Goal: Submit feedback/report problem

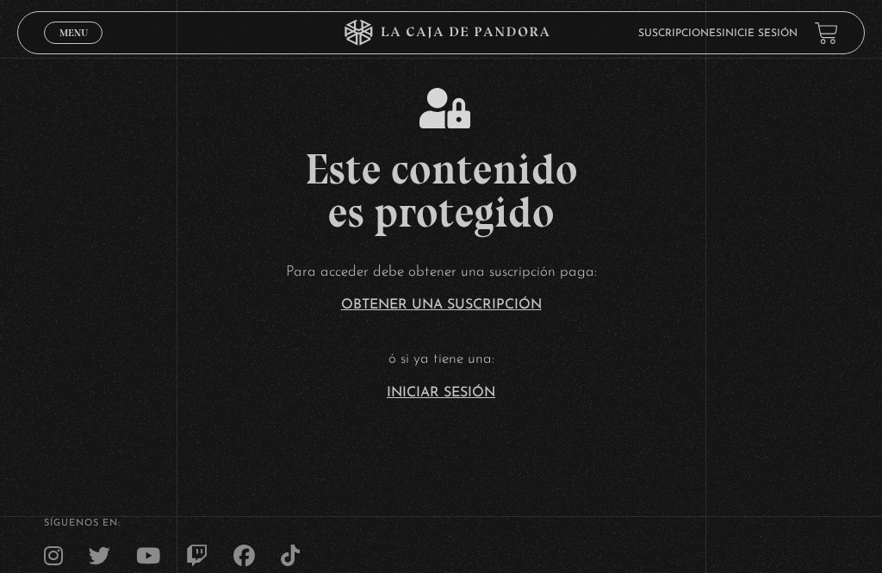
scroll to position [4, 0]
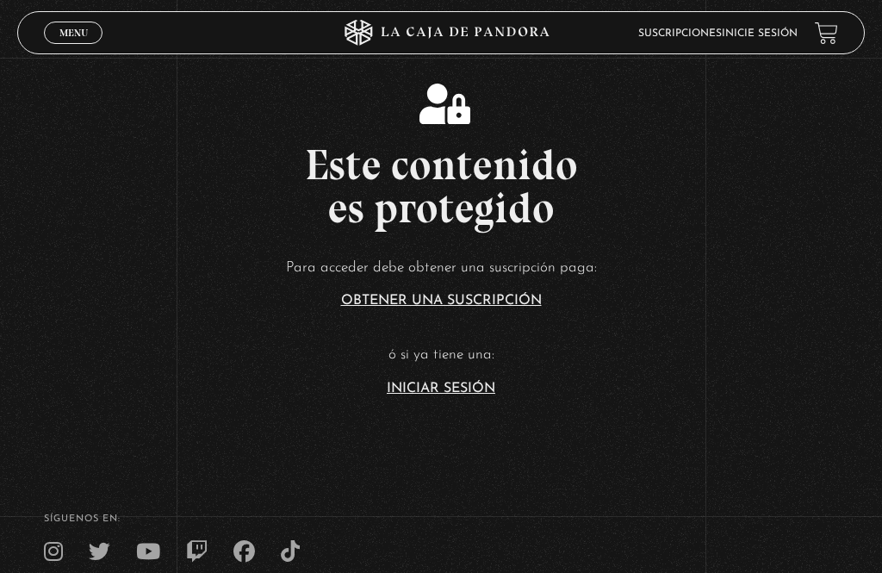
click at [483, 395] on link "Iniciar Sesión" at bounding box center [441, 388] width 108 height 14
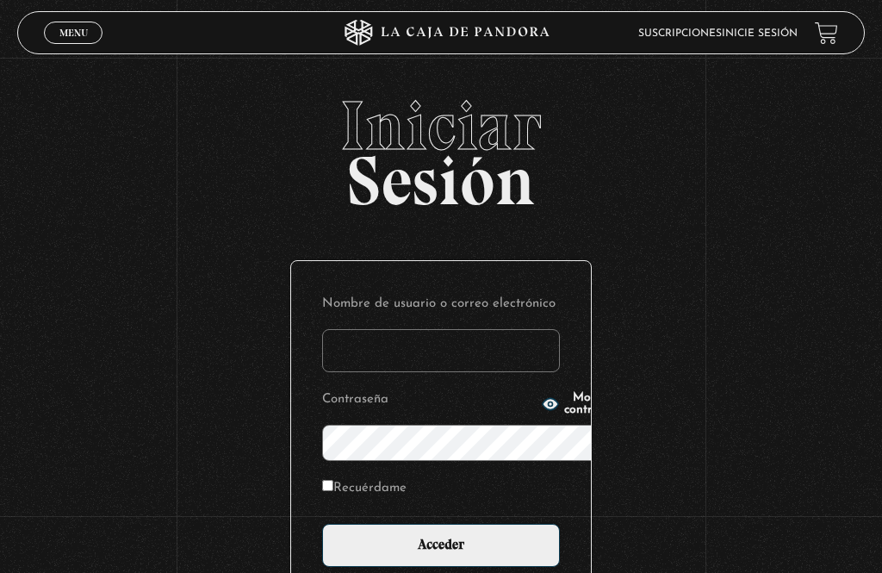
type input "ingrid.uriarte@gmail.com"
click at [441, 524] on input "Acceder" at bounding box center [441, 545] width 238 height 43
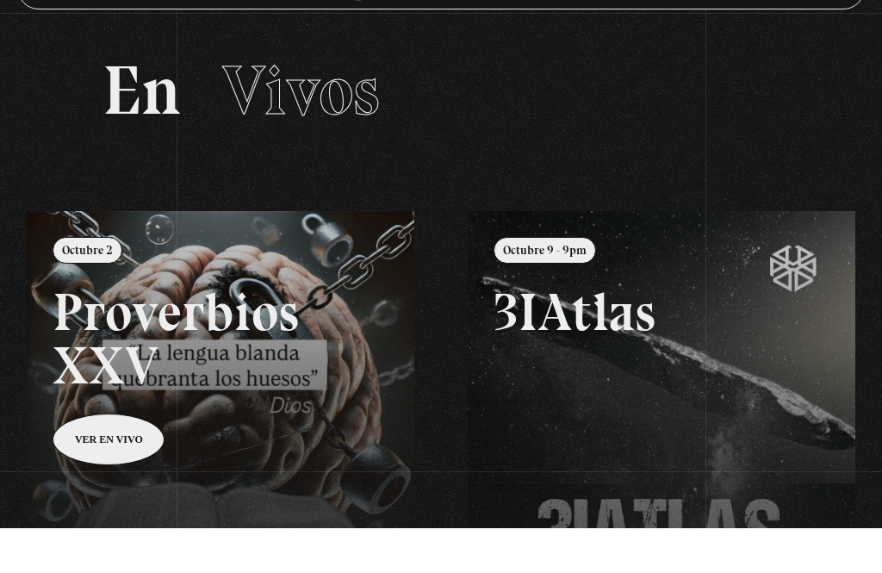
scroll to position [69, 0]
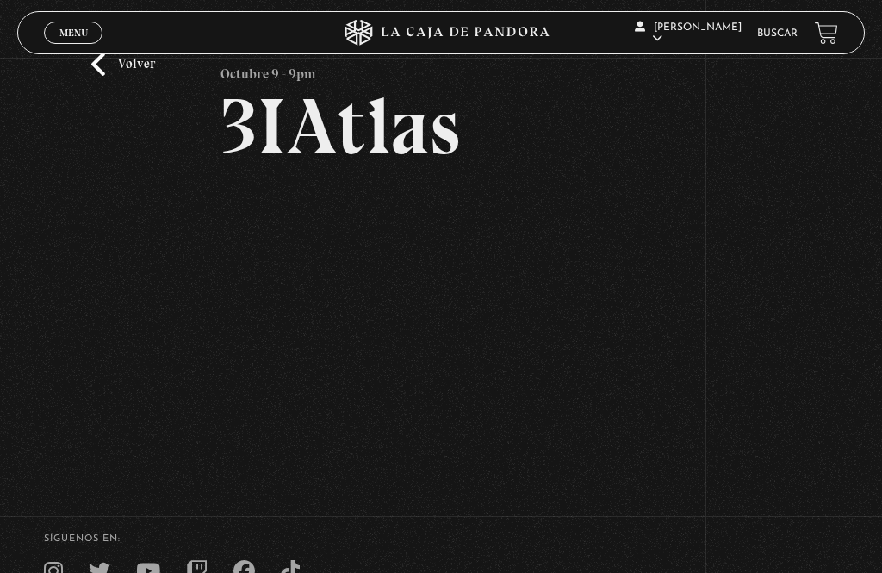
scroll to position [63, 0]
click at [115, 75] on link "Volver" at bounding box center [123, 63] width 64 height 23
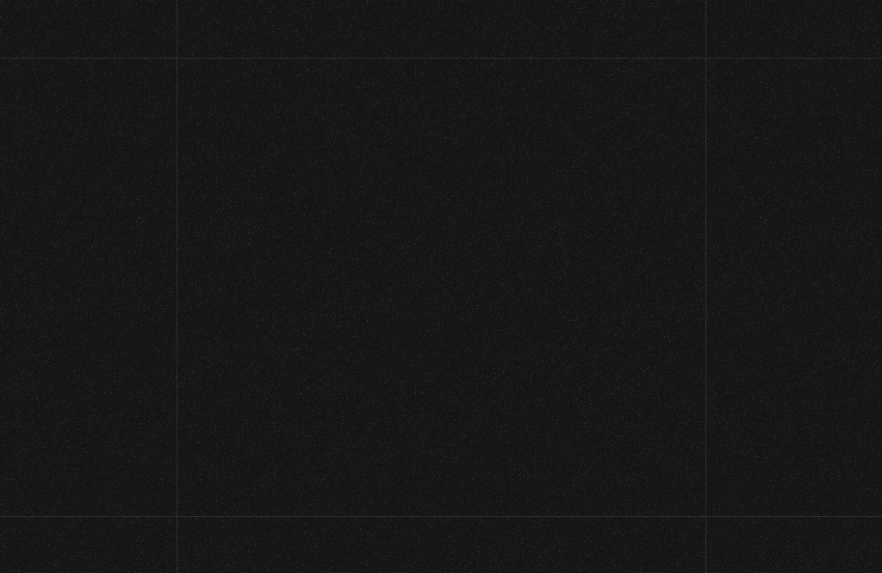
scroll to position [124, 0]
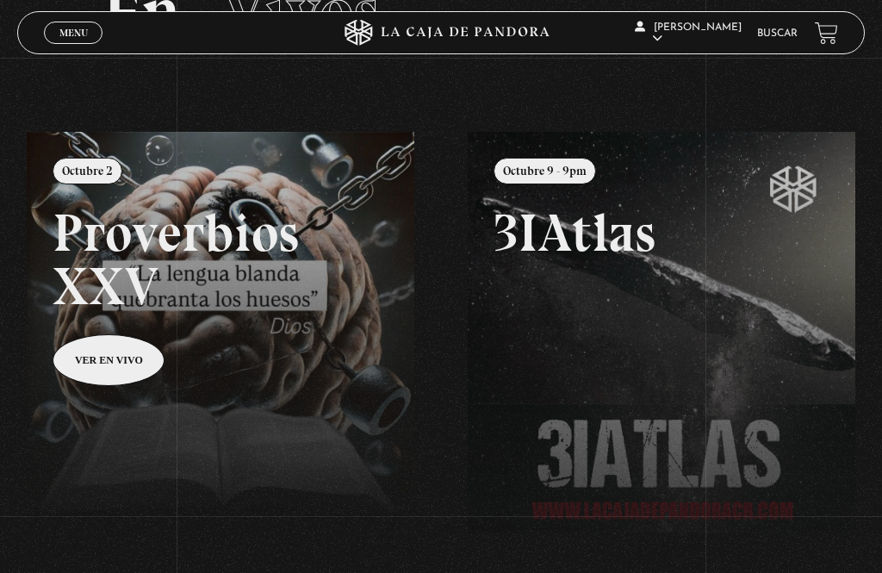
click at [108, 299] on link at bounding box center [468, 418] width 882 height 573
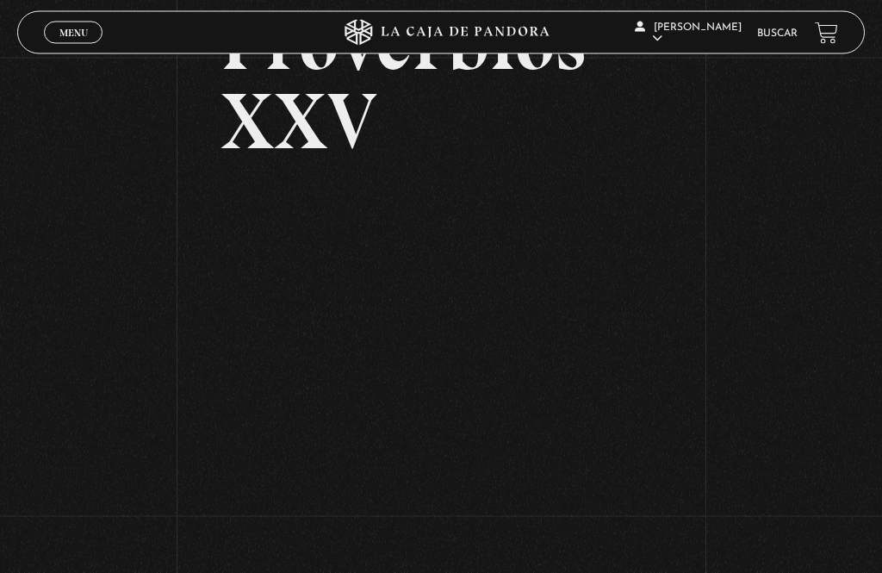
scroll to position [147, 0]
click at [59, 28] on span "Menu" at bounding box center [73, 33] width 28 height 10
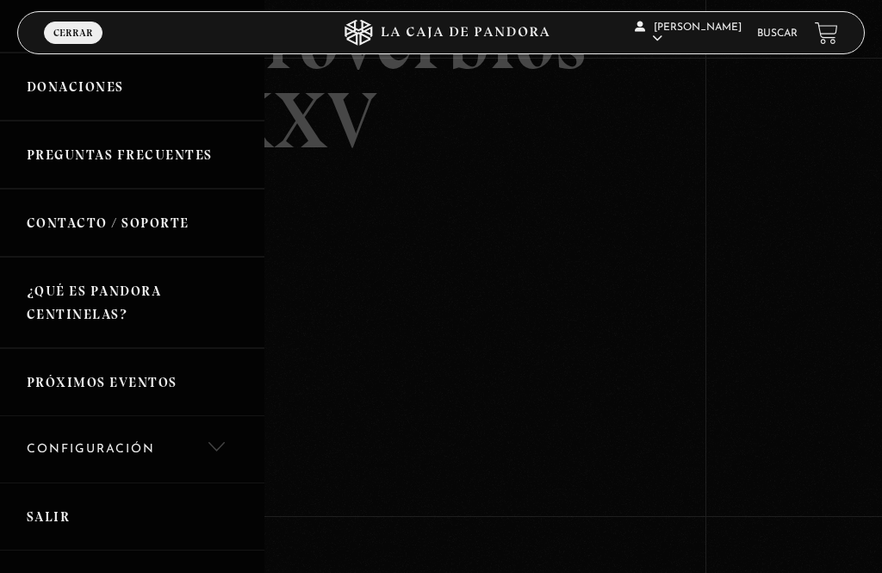
scroll to position [206, 0]
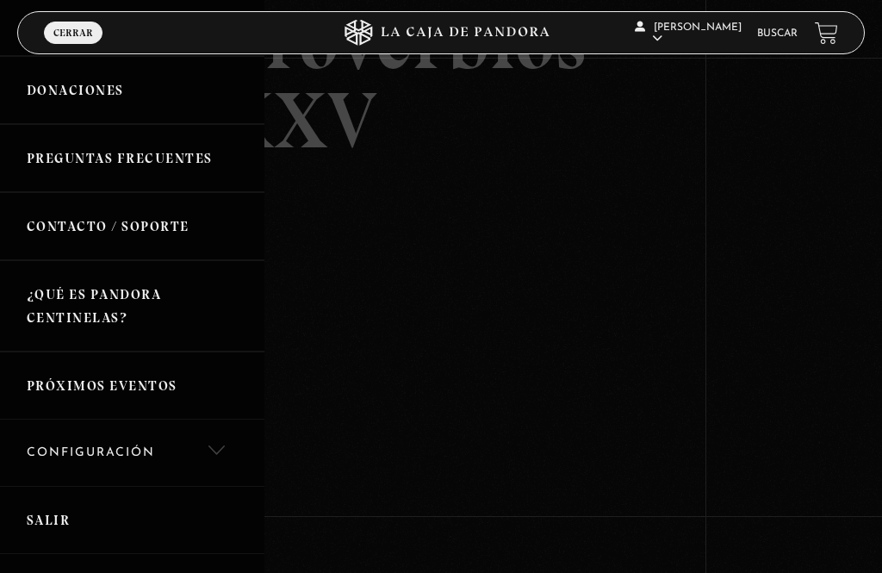
click at [83, 228] on link "Contacto / Soporte" at bounding box center [132, 226] width 264 height 68
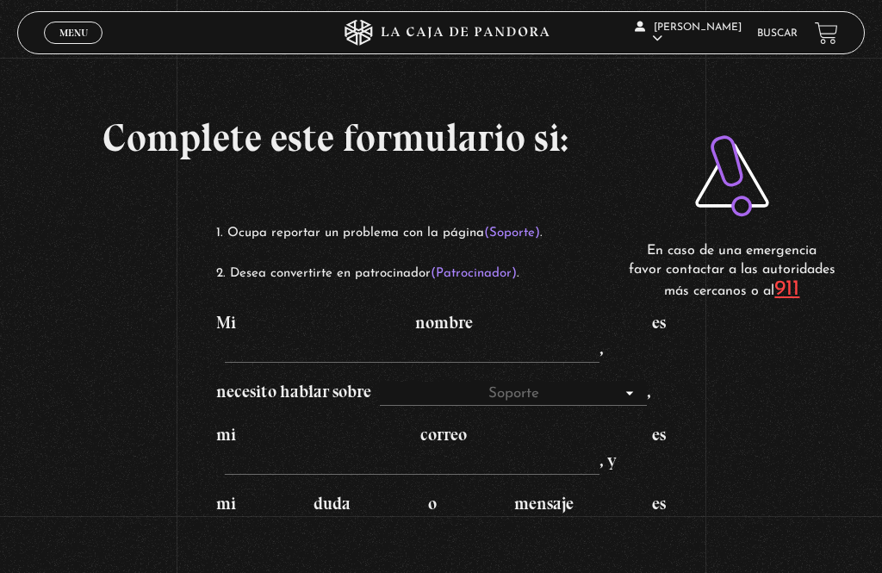
click at [407, 303] on div "Ocupa reportar un problema con la página (Soporte) . Desea convertirte en patro…" at bounding box center [440, 489] width 449 height 536
click at [365, 346] on input "Mi nombre es ," at bounding box center [412, 350] width 375 height 24
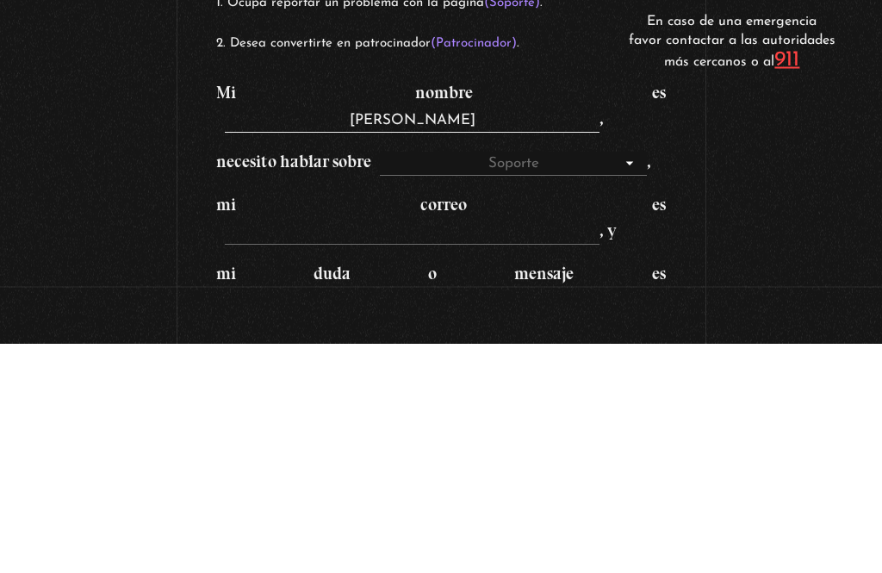
type input "Ingrid uriarte"
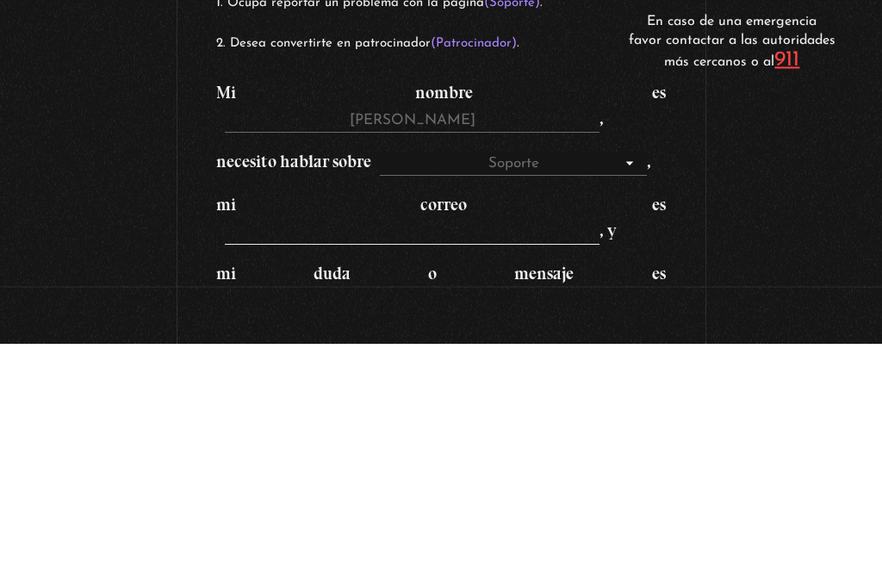
click at [463, 450] on input "mi correo es , y" at bounding box center [412, 462] width 375 height 24
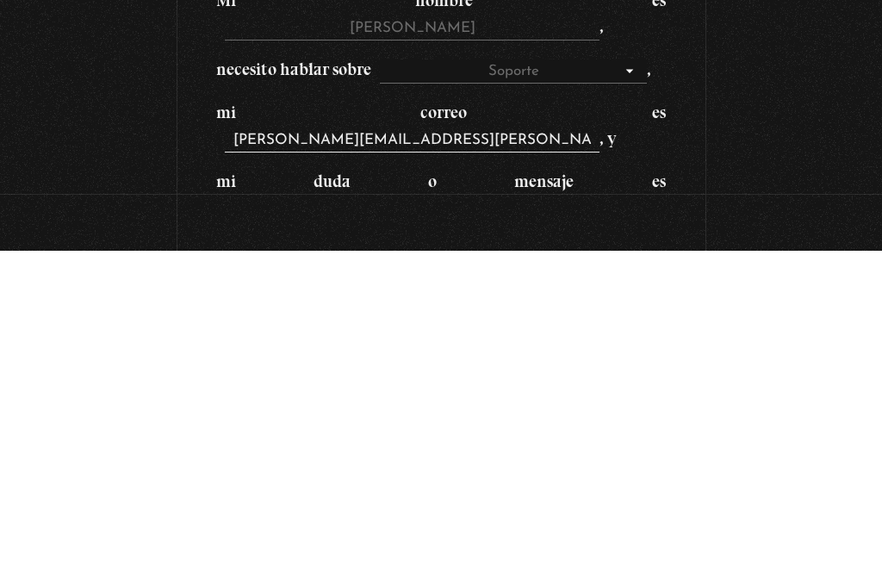
type input "ingrid.uriarte@gmail.com"
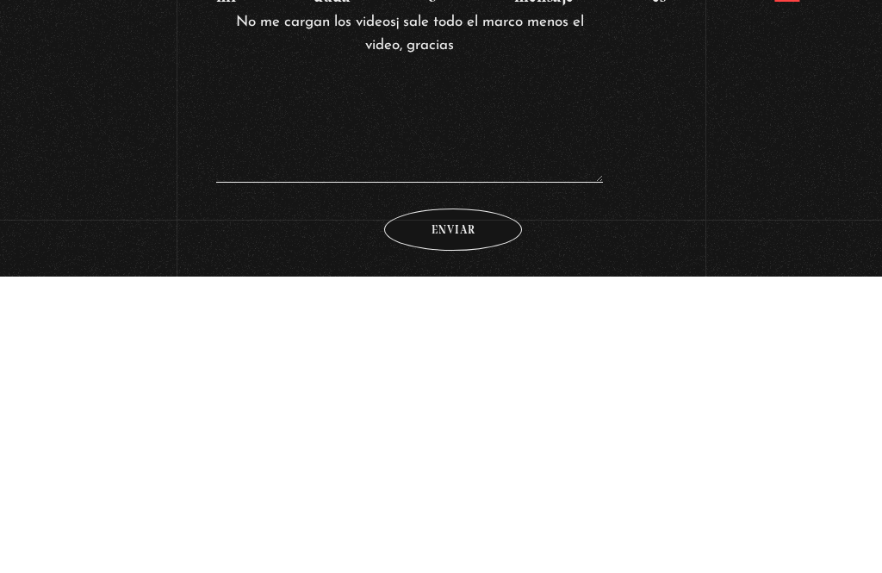
type textarea "No me cargan los videos¡ sale todo el marco menos el video, gracias"
click at [471, 505] on input "Enviar" at bounding box center [453, 526] width 138 height 42
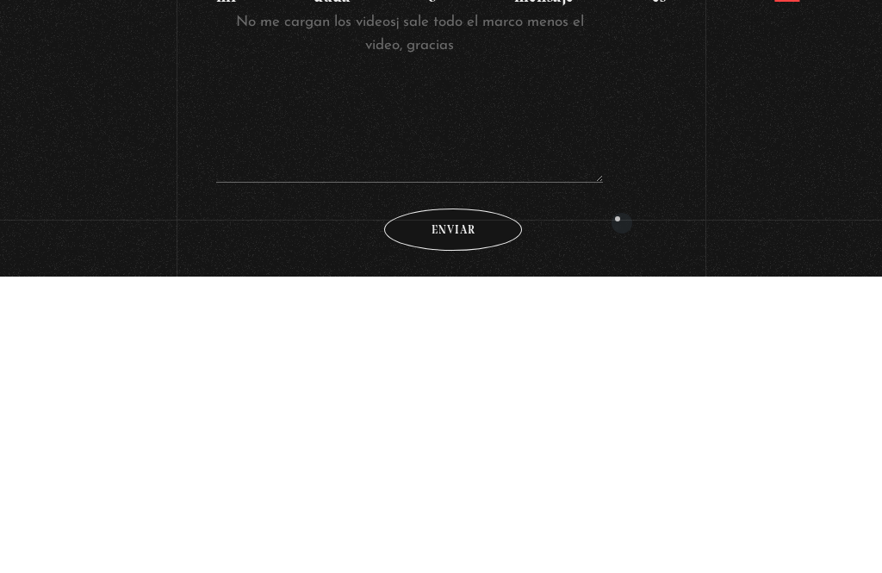
scroll to position [382, 0]
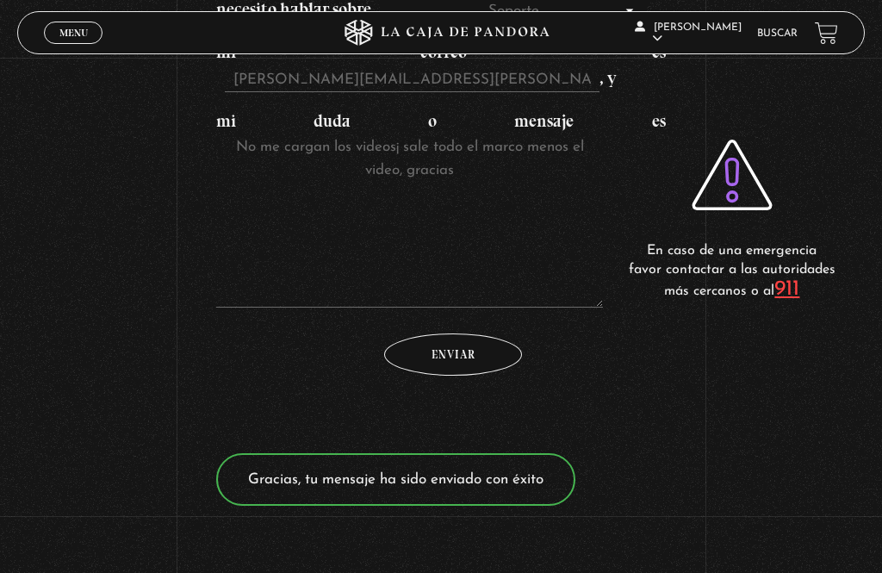
click at [82, 44] on link "Menu Cerrar" at bounding box center [73, 33] width 59 height 22
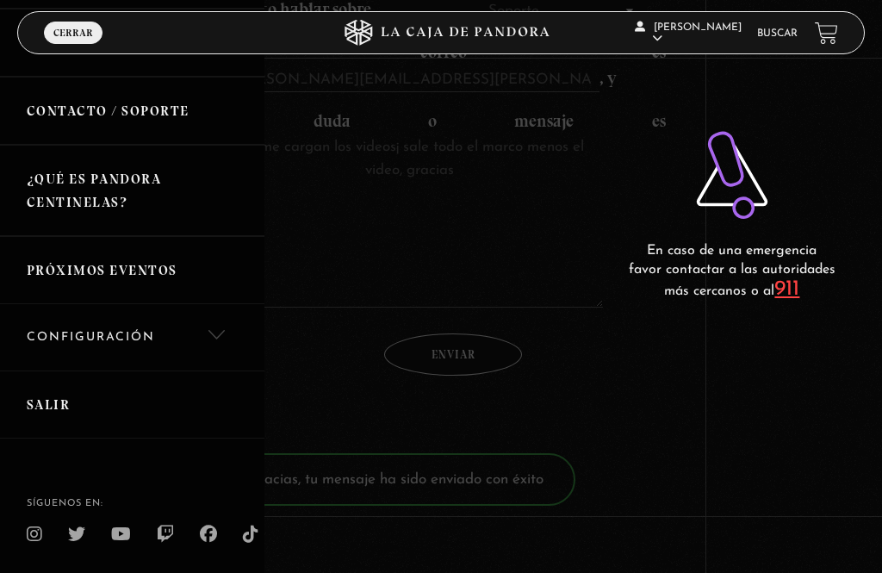
scroll to position [320, 0]
click at [50, 404] on link "Salir" at bounding box center [132, 405] width 264 height 68
